Goal: Information Seeking & Learning: Learn about a topic

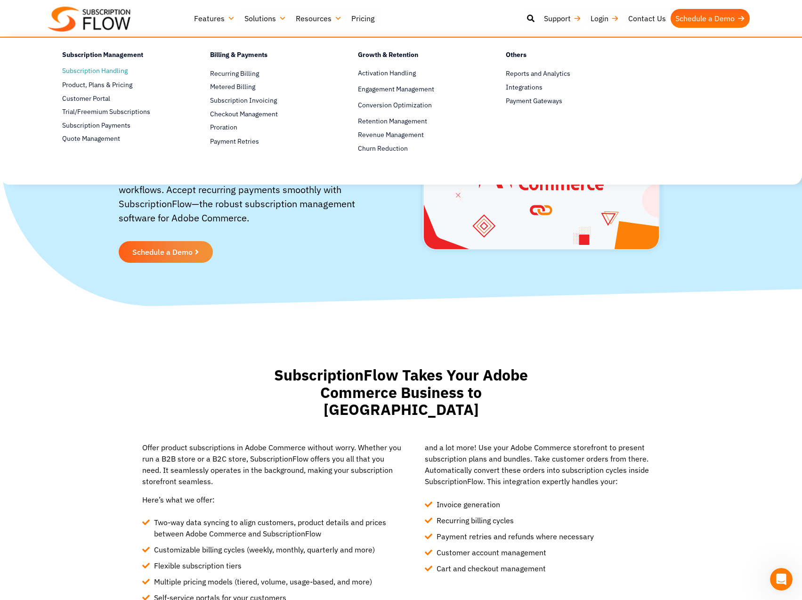
click at [124, 73] on link "Subscription Handling" at bounding box center [119, 70] width 115 height 11
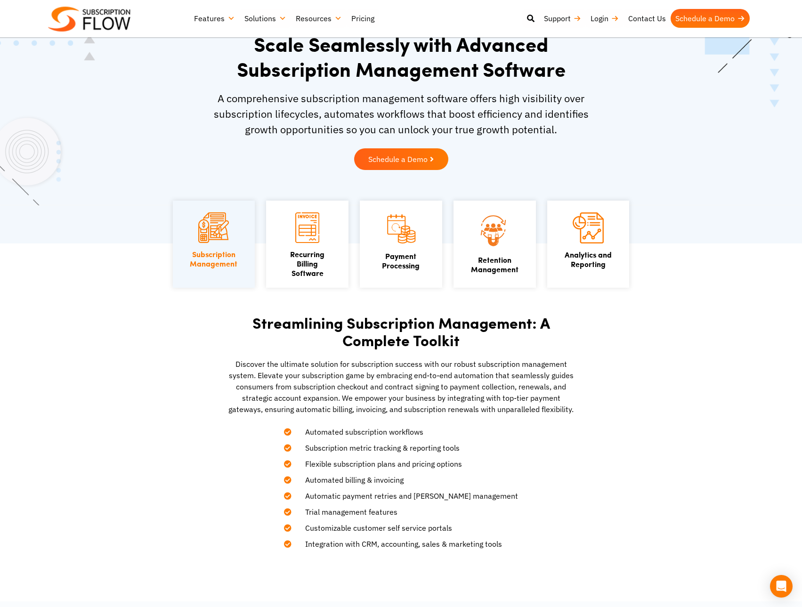
scroll to position [47, 0]
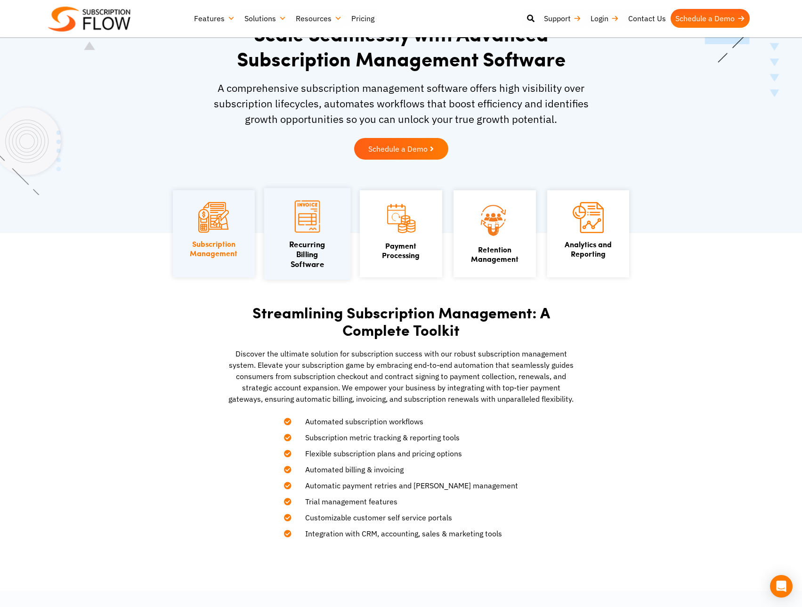
click at [299, 221] on img at bounding box center [307, 217] width 25 height 32
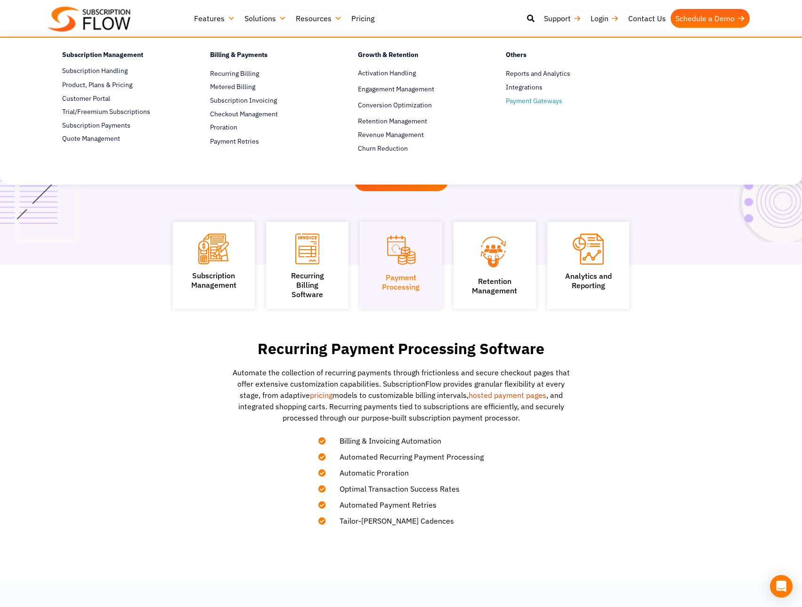
click at [538, 104] on span "Payment Gateways" at bounding box center [534, 101] width 56 height 10
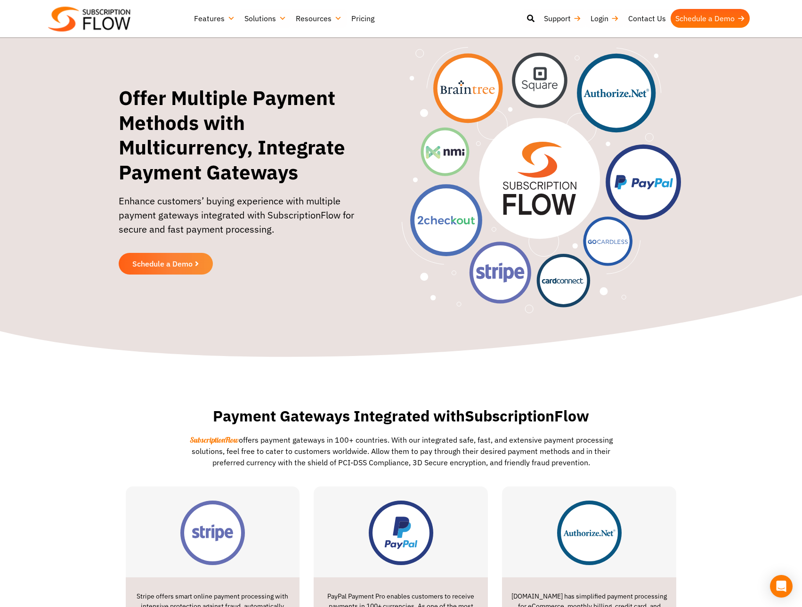
click at [360, 18] on link "Pricing" at bounding box center [362, 18] width 32 height 19
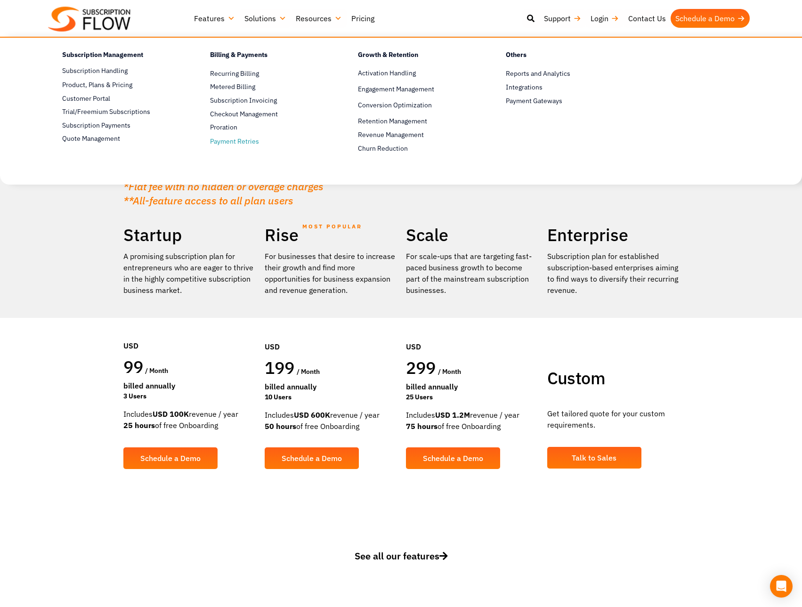
click at [224, 140] on span "Payment Retries" at bounding box center [234, 141] width 49 height 10
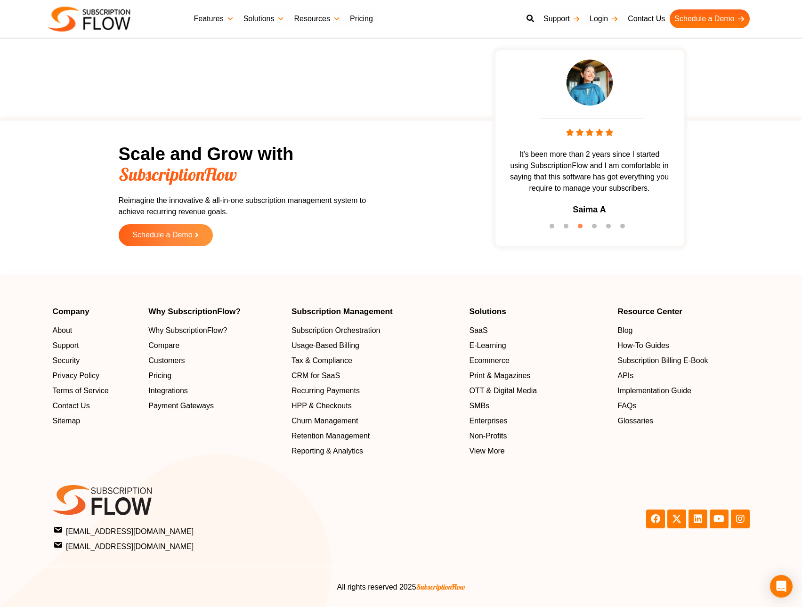
scroll to position [1566, 0]
click at [156, 390] on span "Integrations" at bounding box center [170, 390] width 40 height 11
